Goal: Task Accomplishment & Management: Manage account settings

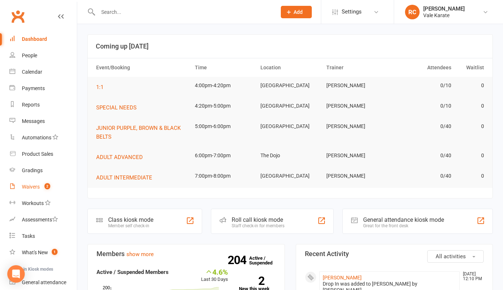
click at [27, 186] on div "Waivers" at bounding box center [31, 187] width 18 height 6
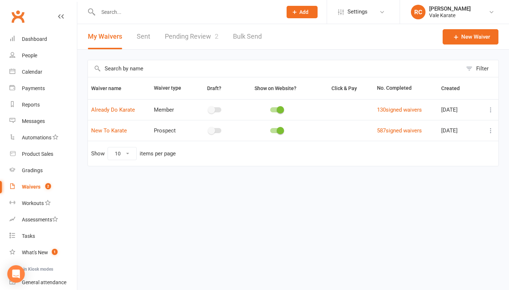
click at [180, 34] on link "Pending Review 2" at bounding box center [192, 36] width 54 height 25
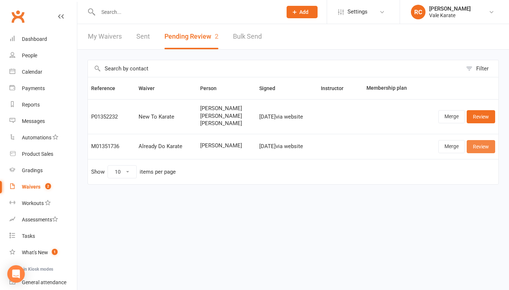
click at [480, 144] on link "Review" at bounding box center [480, 146] width 28 height 13
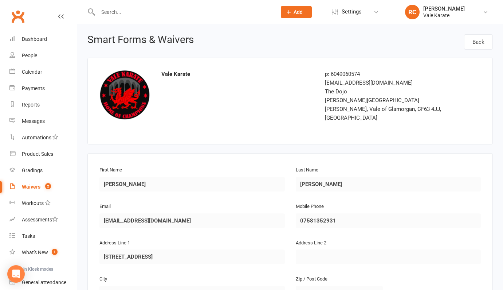
click at [32, 186] on div "Waivers" at bounding box center [31, 187] width 19 height 6
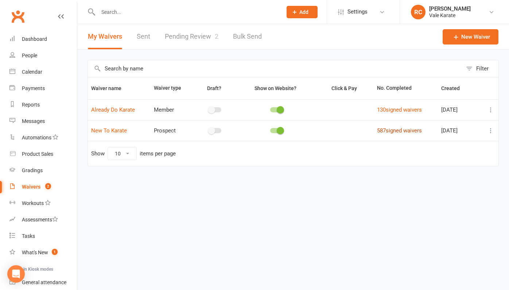
click at [397, 129] on link "587 signed waivers" at bounding box center [399, 130] width 45 height 7
click at [409, 109] on link "130 signed waivers" at bounding box center [399, 109] width 45 height 7
